Goal: Task Accomplishment & Management: Complete application form

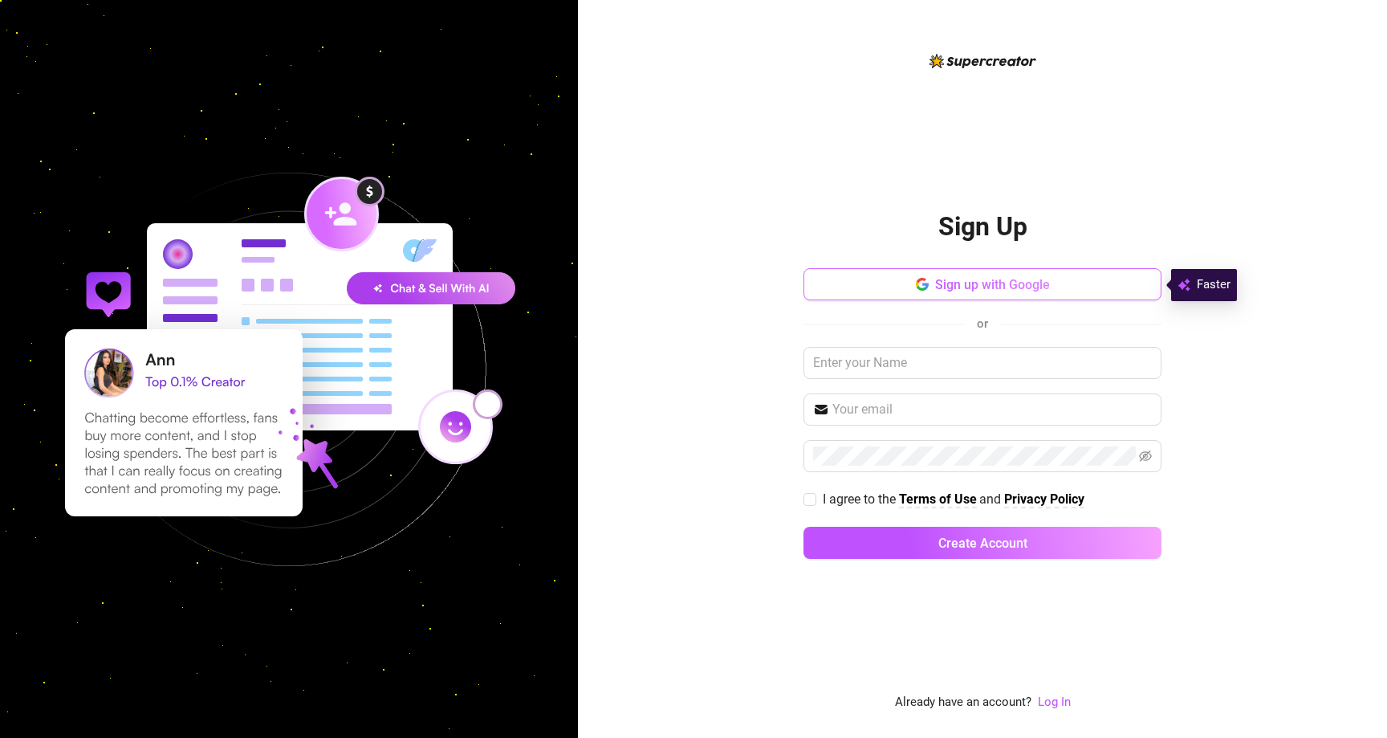
click at [965, 279] on span "Sign up with Google" at bounding box center [992, 284] width 115 height 15
click at [1032, 286] on span "Sign up with Google" at bounding box center [992, 284] width 115 height 15
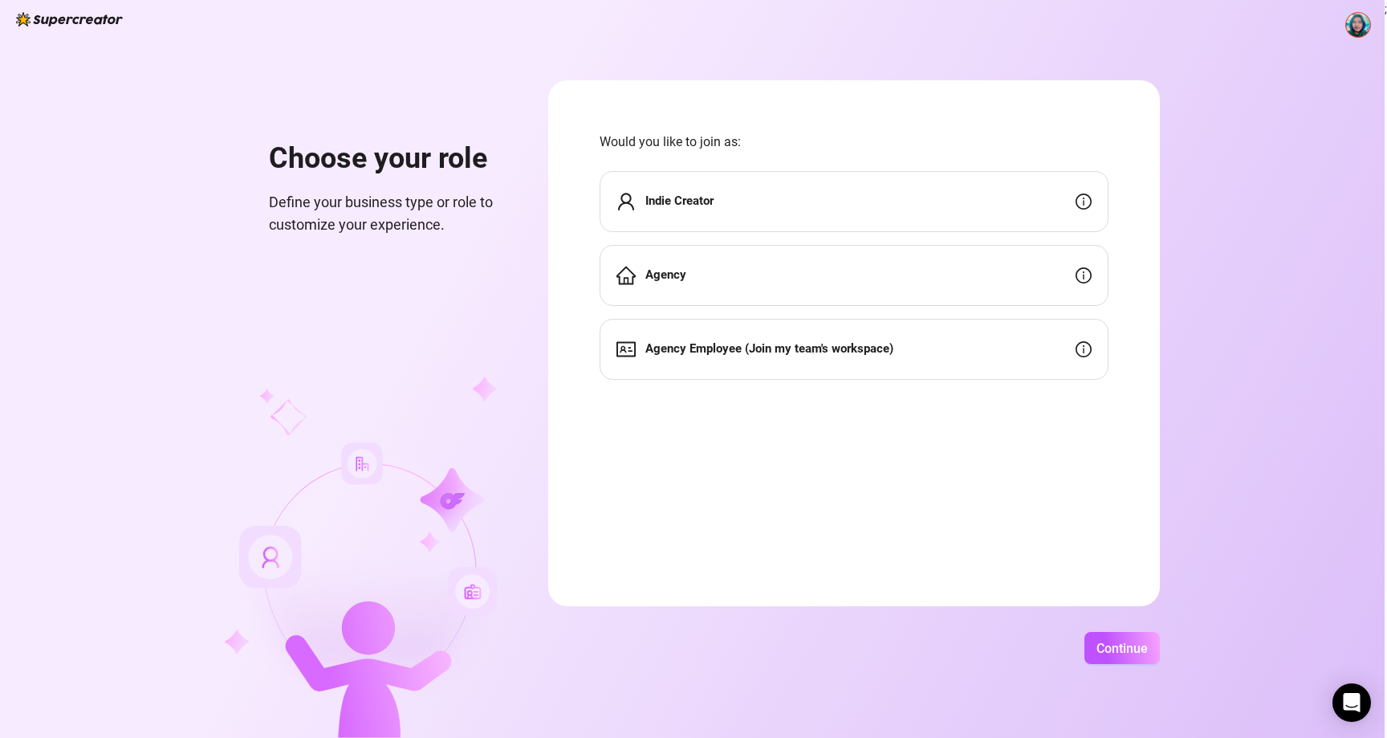
click at [1071, 352] on div "Agency Employee (Join my team's workspace)" at bounding box center [853, 349] width 509 height 61
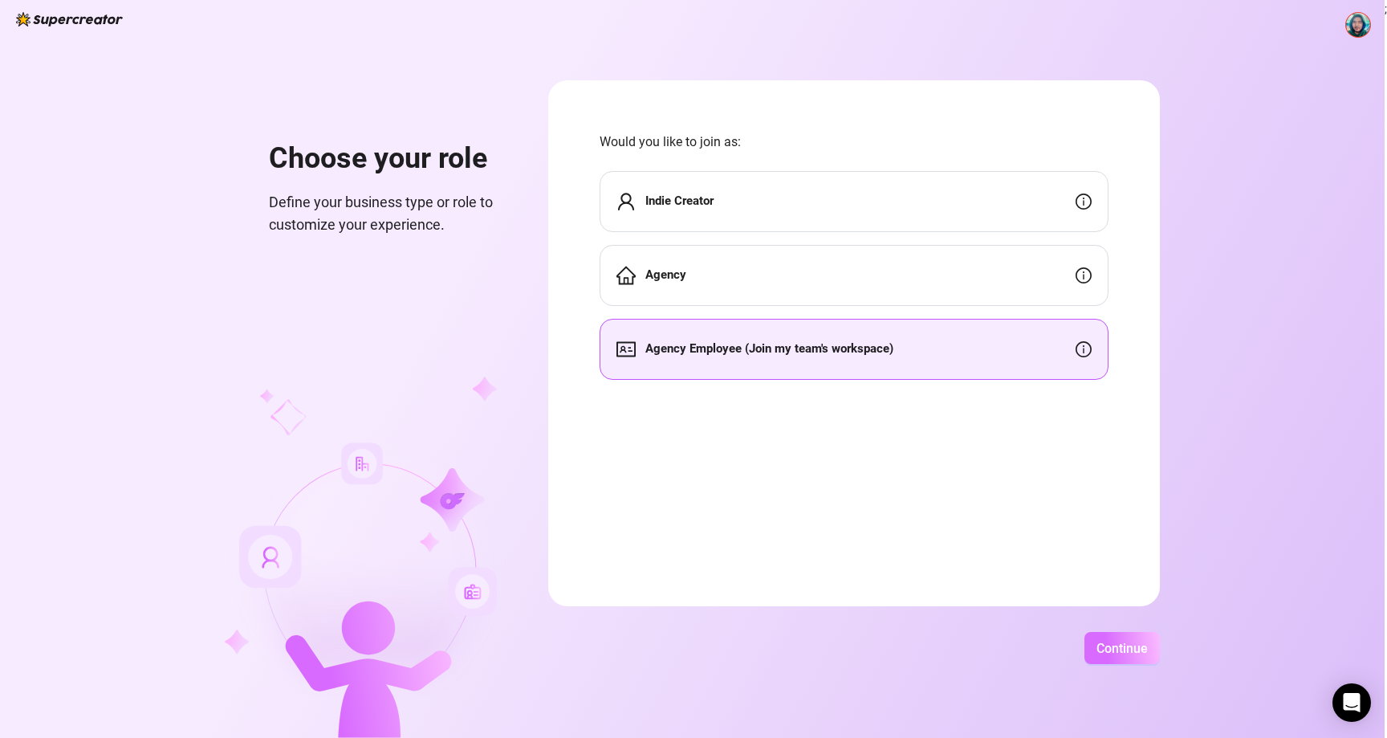
click at [1136, 654] on span "Continue" at bounding box center [1121, 647] width 51 height 15
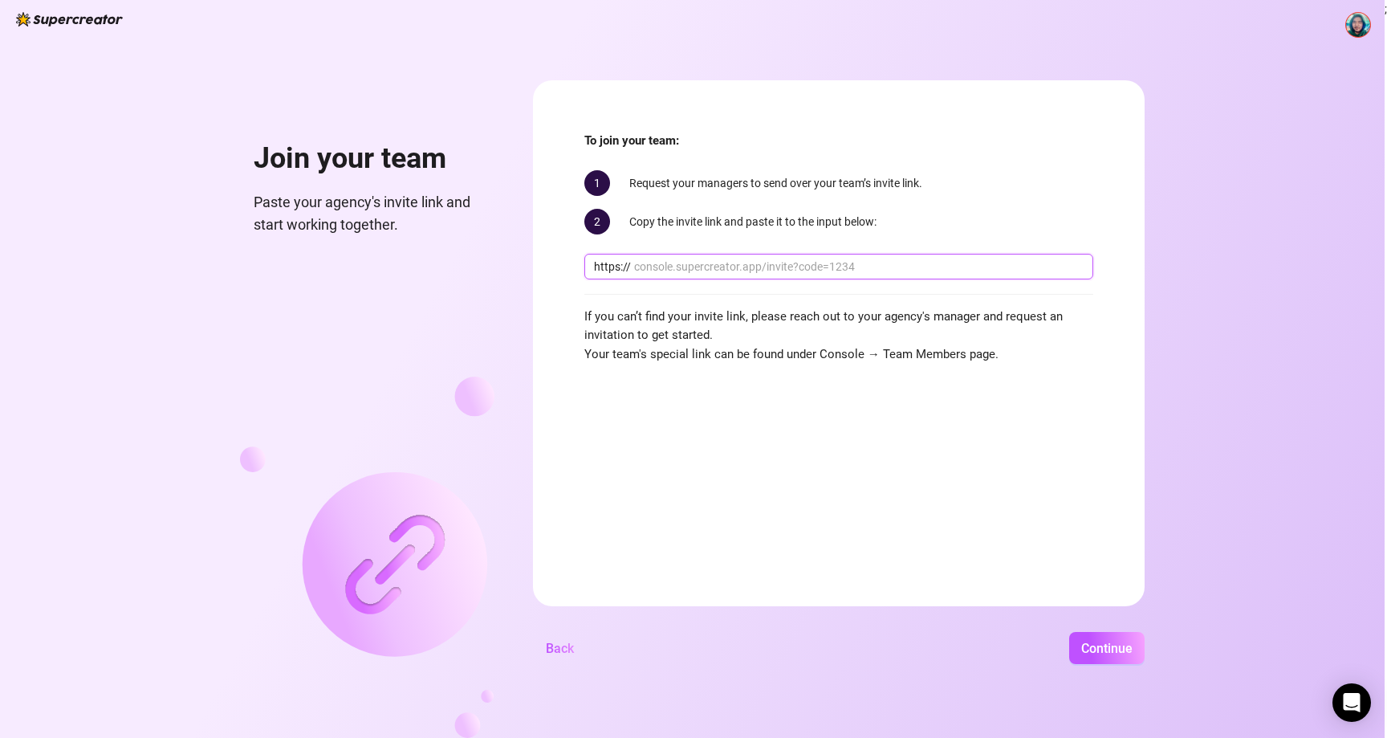
click at [744, 258] on input "text" at bounding box center [858, 267] width 449 height 18
paste input "[DOMAIN_NAME][URL]"
click at [881, 262] on input "[DOMAIN_NAME][URL]" at bounding box center [858, 267] width 449 height 18
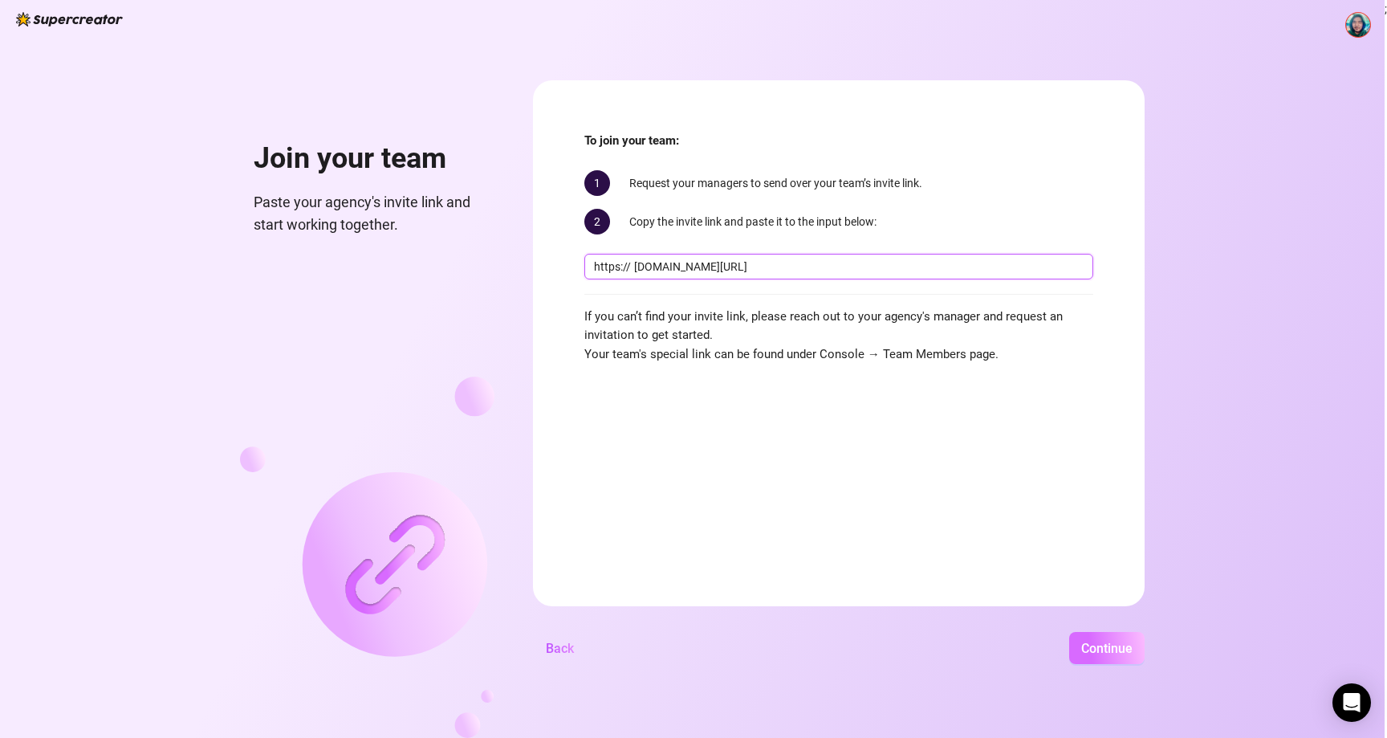
type input "[DOMAIN_NAME][URL]"
click at [1119, 651] on span "Continue" at bounding box center [1106, 647] width 51 height 15
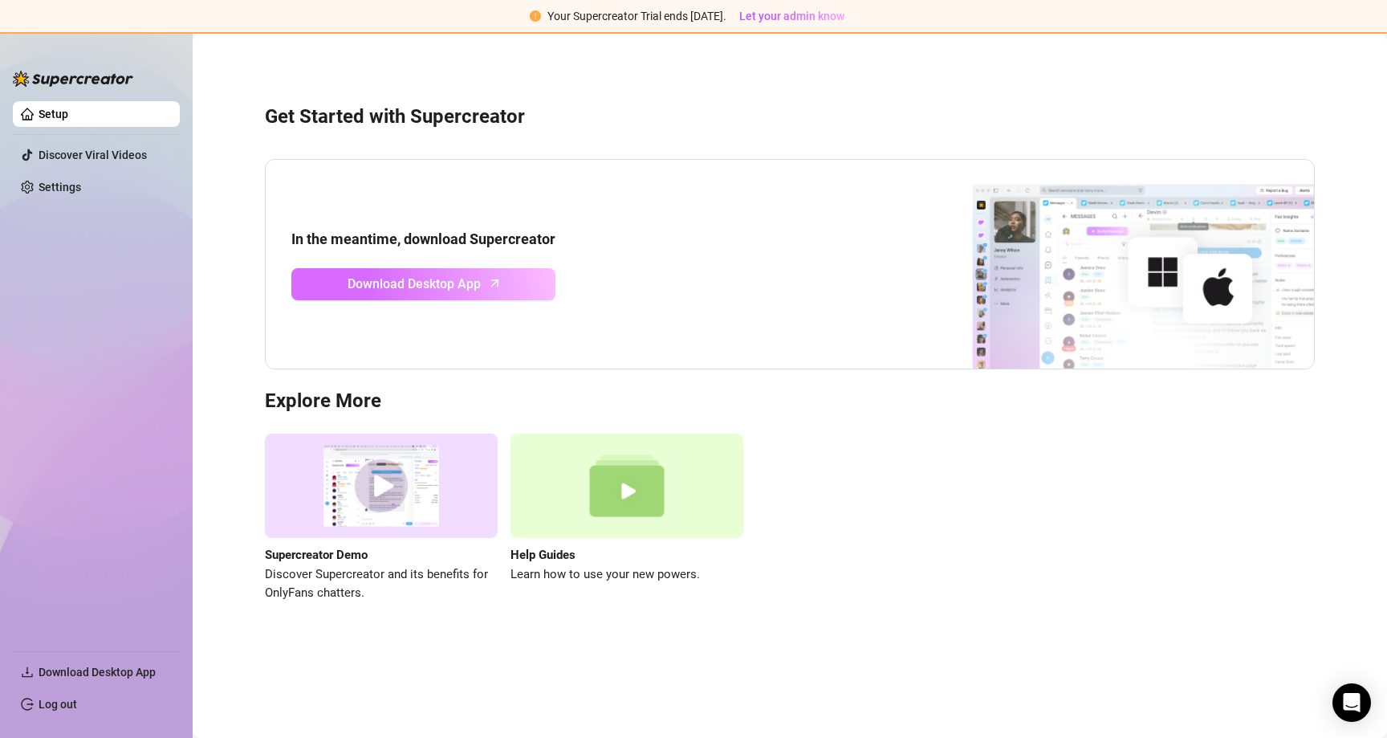
click at [459, 272] on link "Download Desktop App" at bounding box center [423, 284] width 264 height 32
